Goal: Check status: Check status

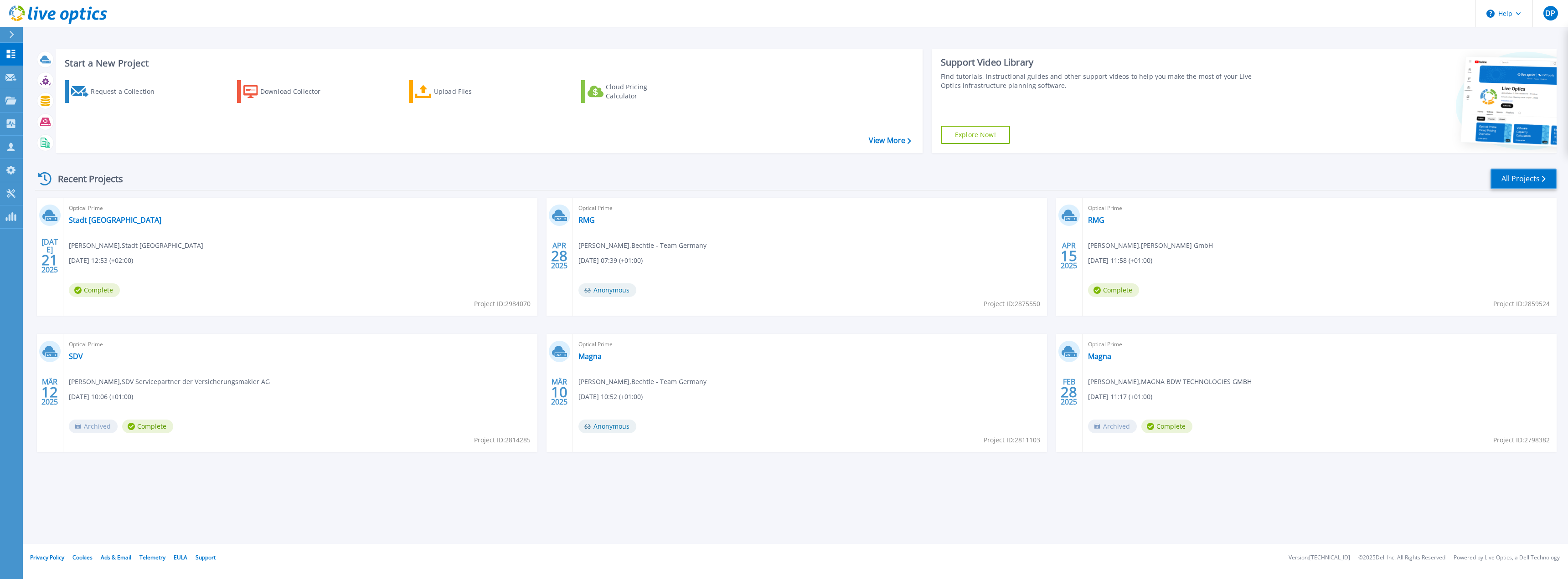
click at [1504, 184] on link "All Projects" at bounding box center [1523, 179] width 66 height 20
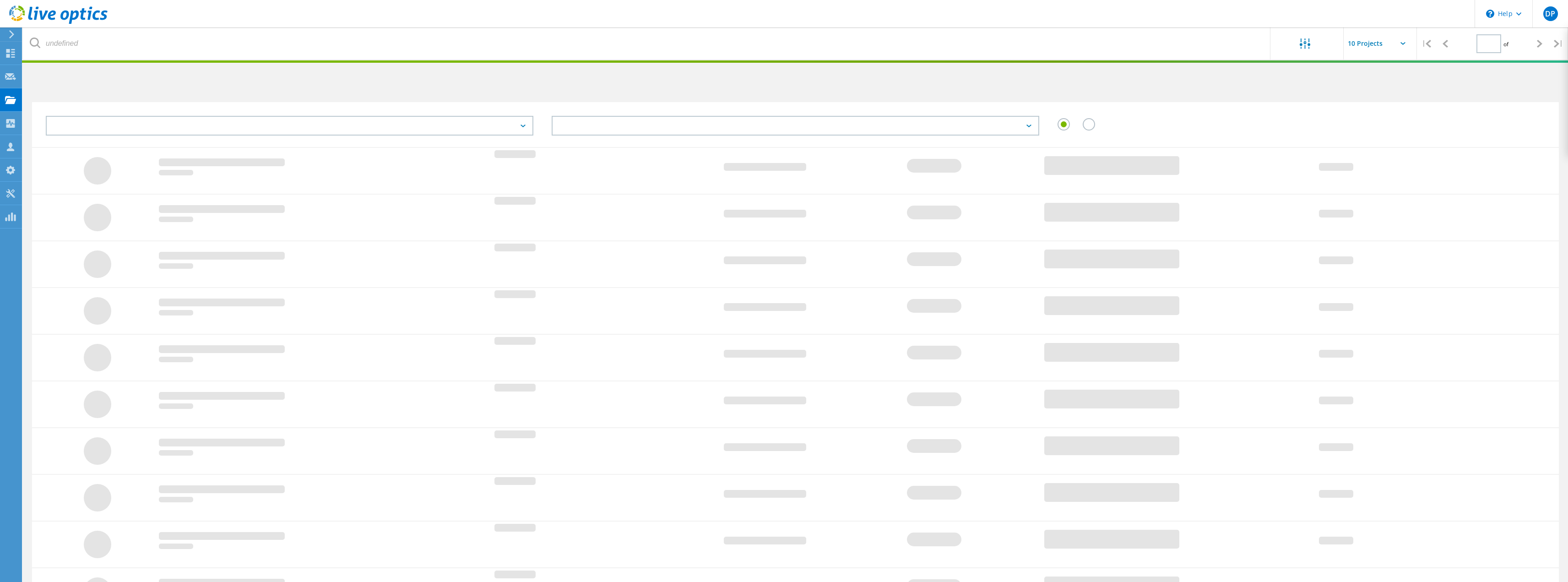
type input "1"
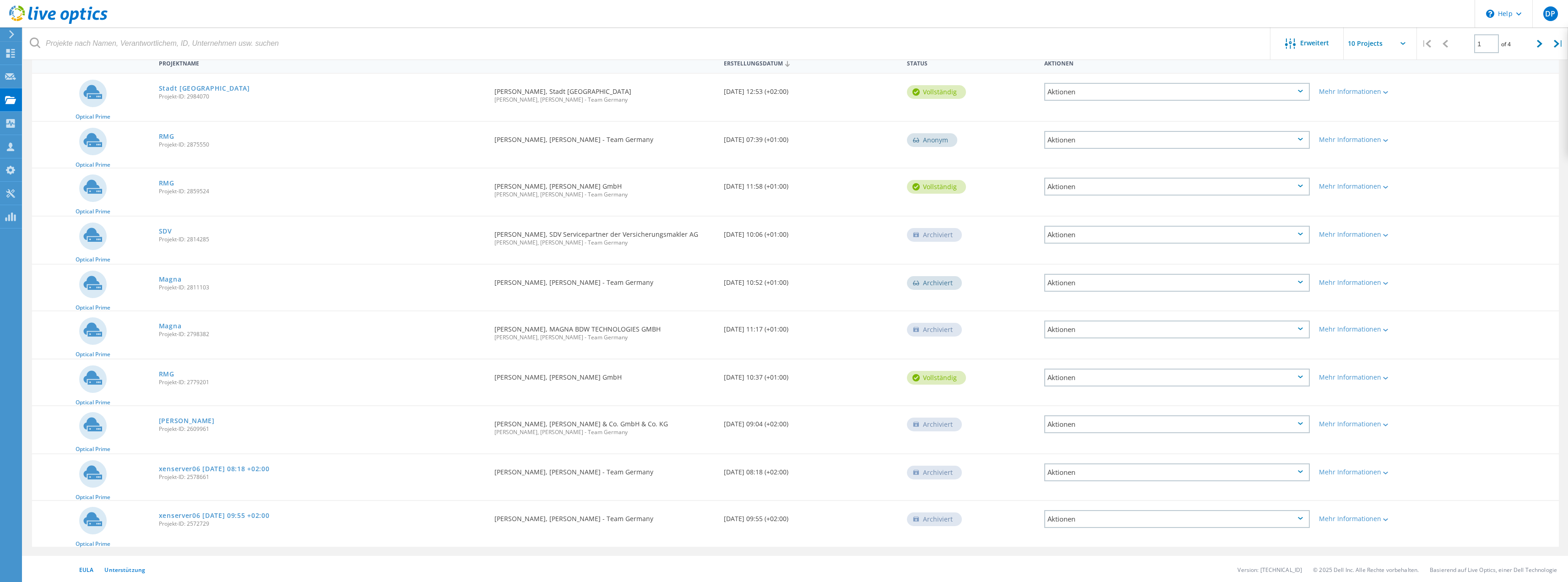
scroll to position [97, 0]
click at [233, 470] on link "xenserver06 2024-07-16 08:18 +02:00" at bounding box center [214, 468] width 111 height 7
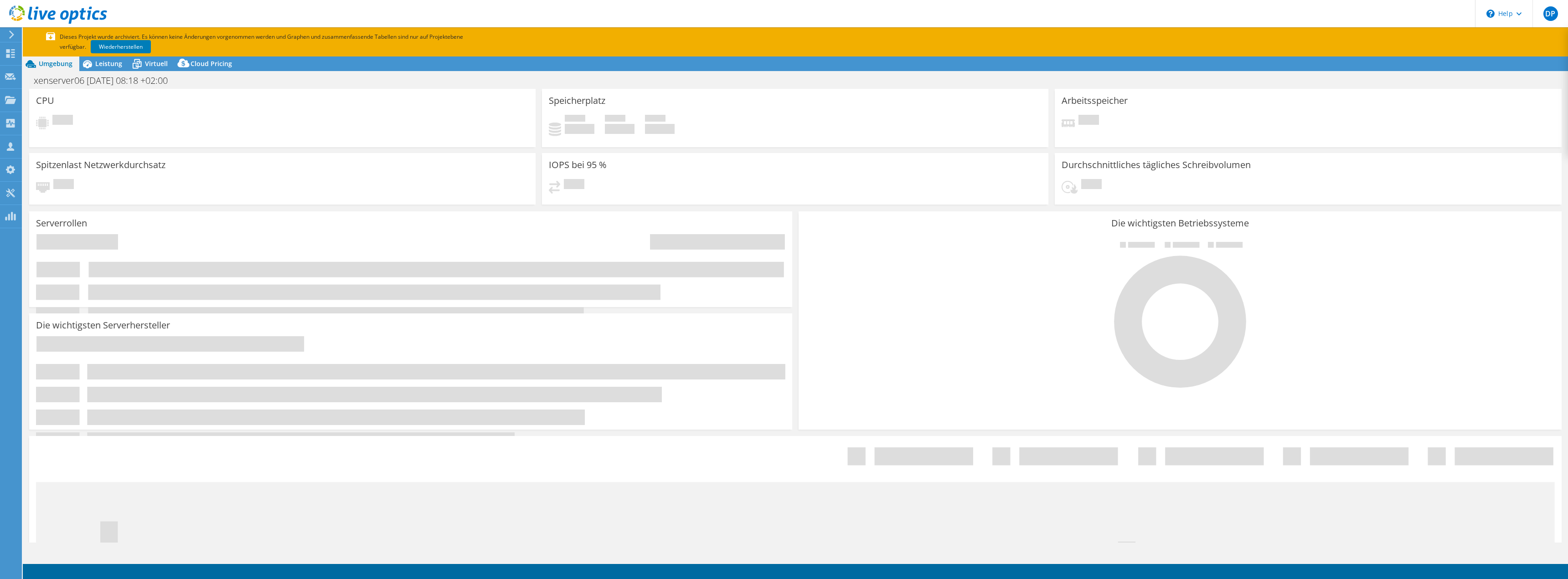
select select "EUFrankfurt"
select select "EUR"
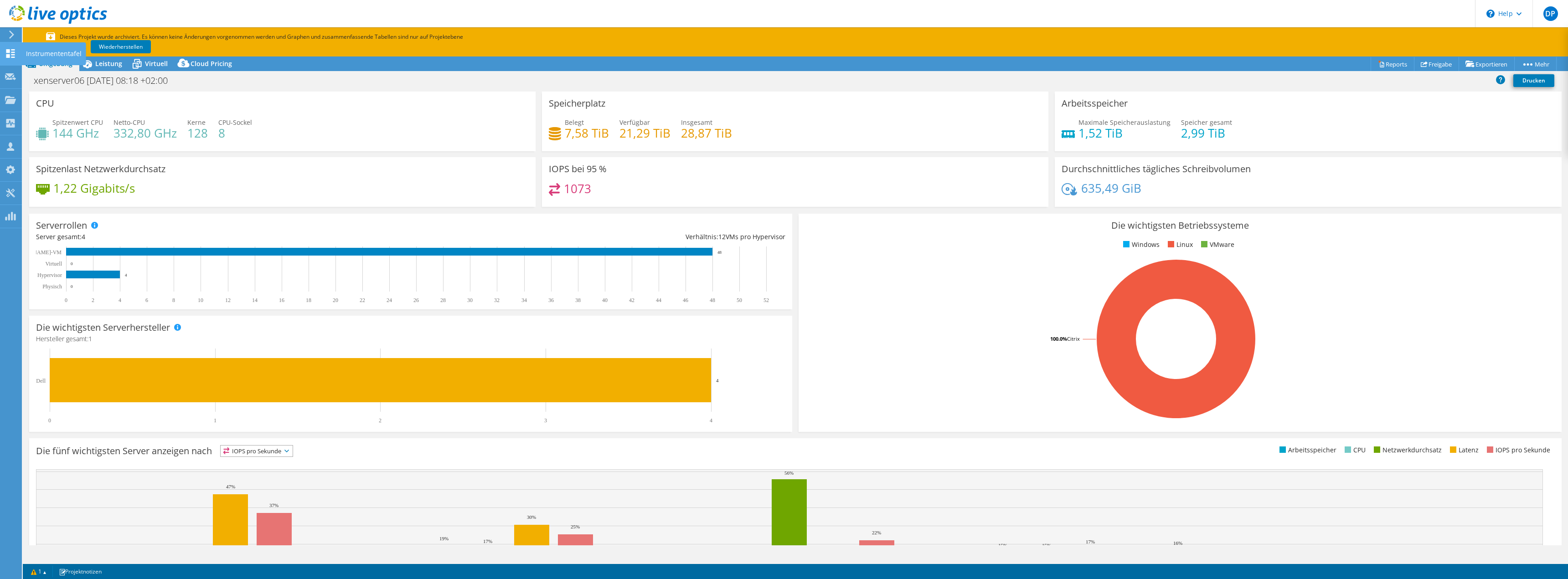
click at [33, 52] on div "Instrumententafel" at bounding box center [54, 54] width 65 height 23
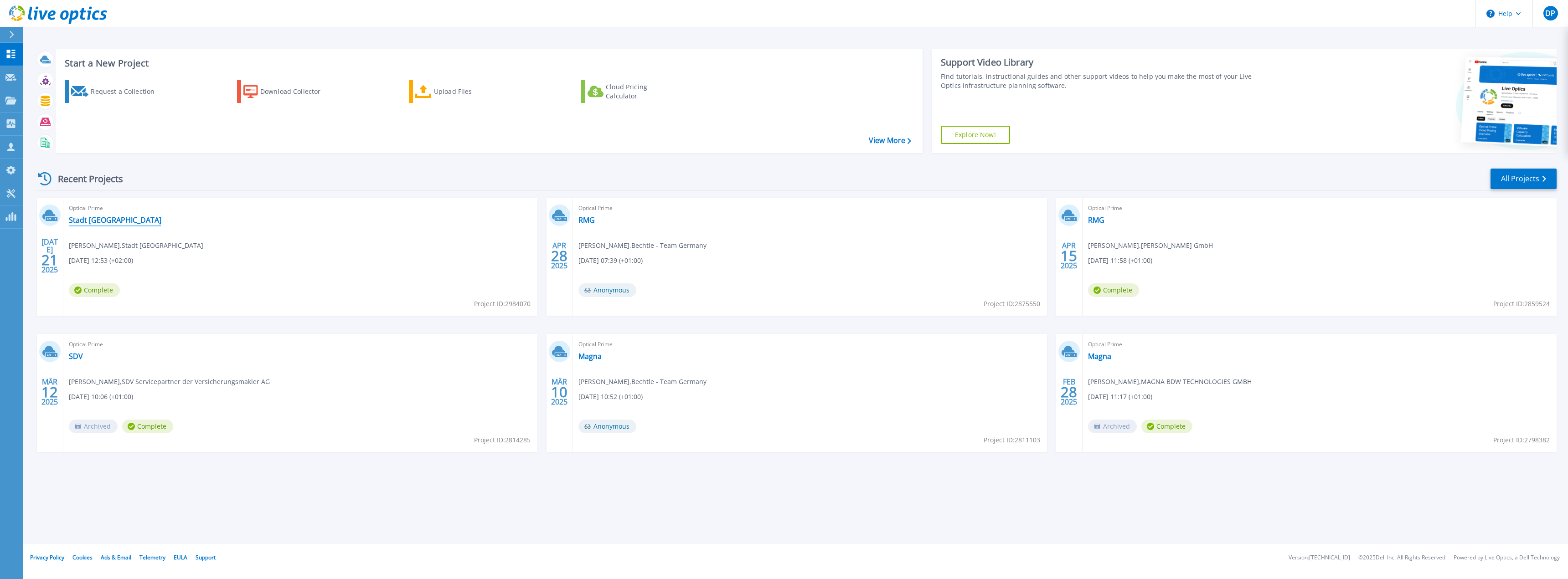
click at [109, 221] on link "Stadt [GEOGRAPHIC_DATA]" at bounding box center [115, 220] width 92 height 9
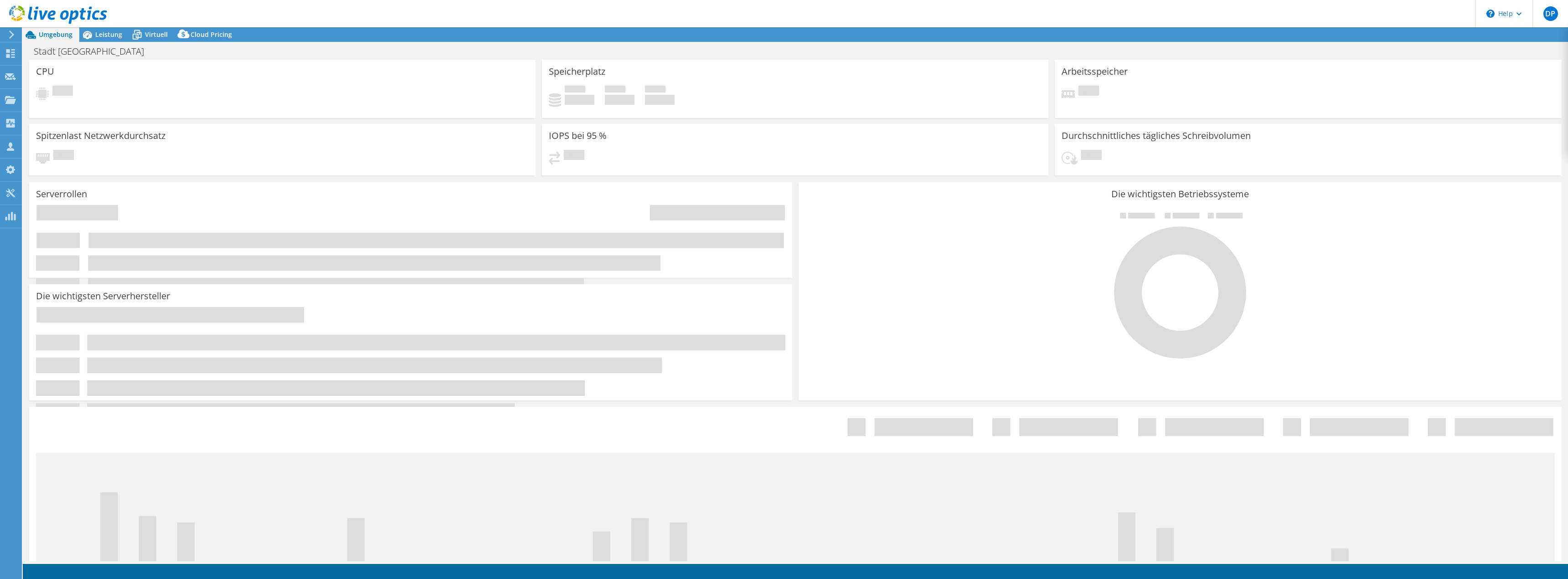
select select "USD"
